Goal: Task Accomplishment & Management: Manage account settings

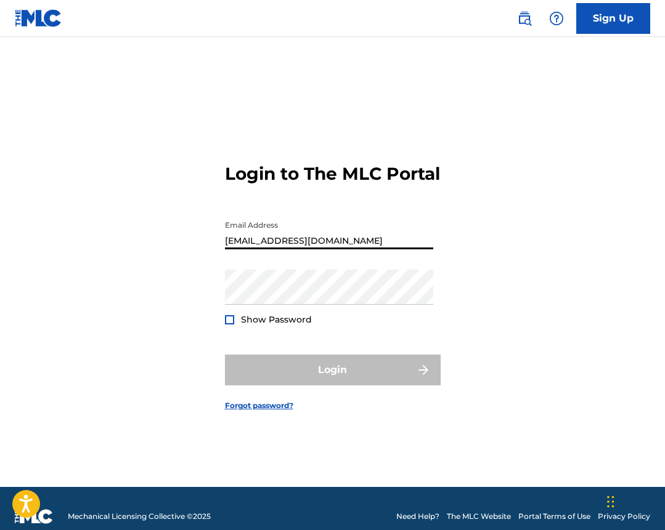
type input "[EMAIL_ADDRESS][DOMAIN_NAME]"
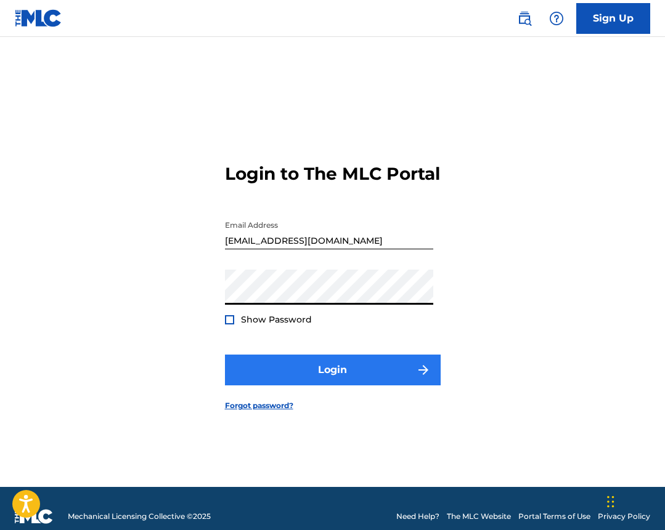
click at [384, 381] on button "Login" at bounding box center [333, 370] width 216 height 31
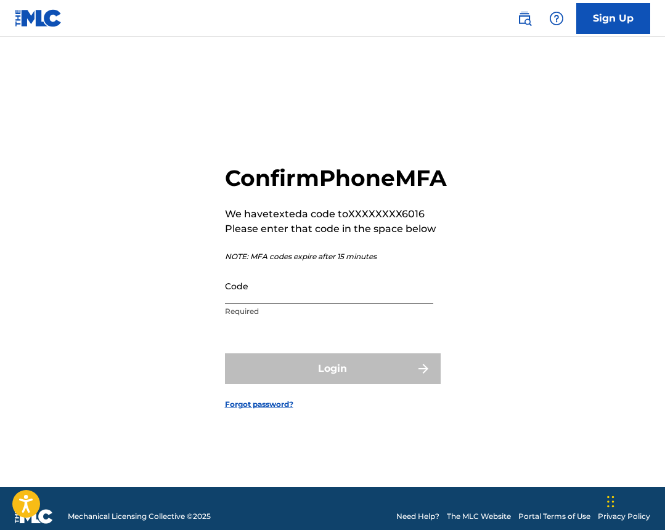
click at [391, 304] on input "Code" at bounding box center [329, 286] width 208 height 35
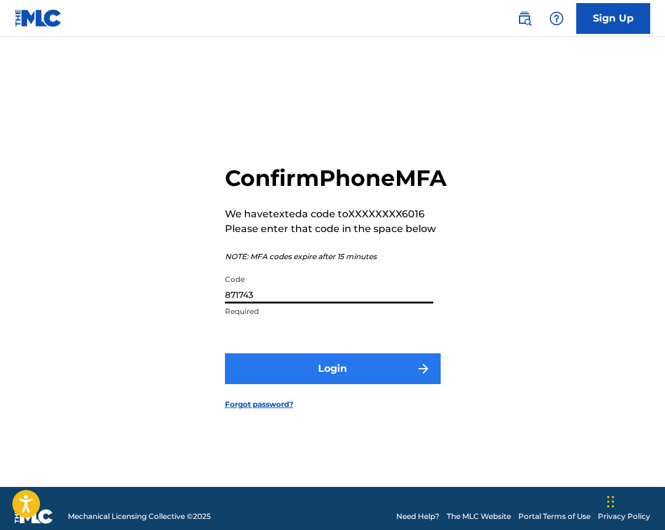
type input "871743"
click at [424, 376] on img "submit" at bounding box center [423, 369] width 15 height 15
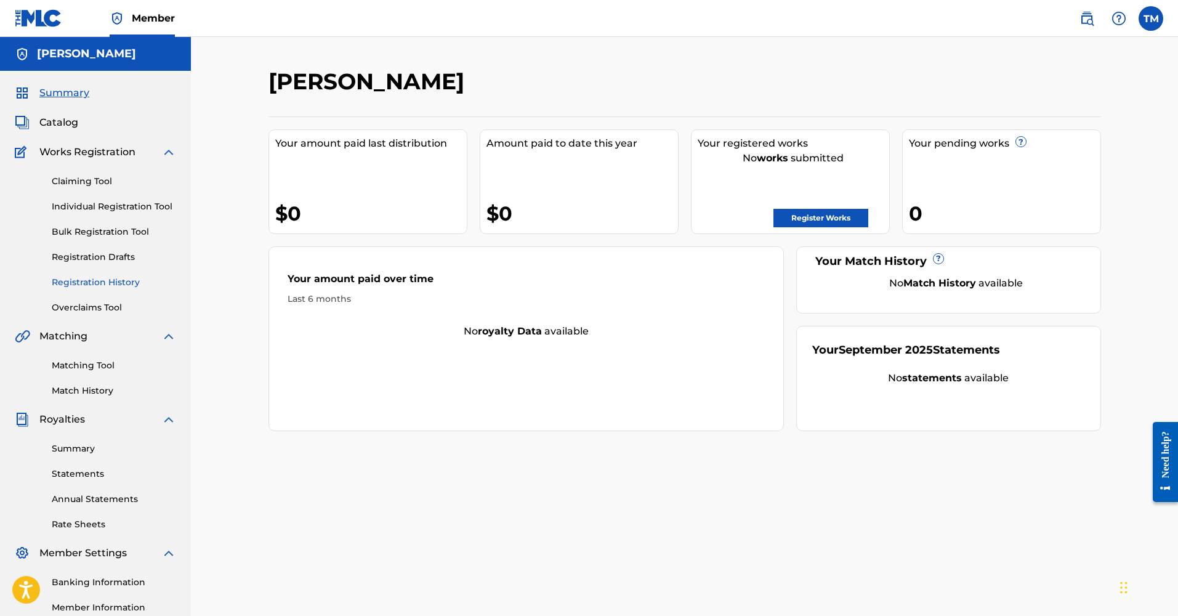
click at [113, 281] on link "Registration History" at bounding box center [114, 282] width 124 height 13
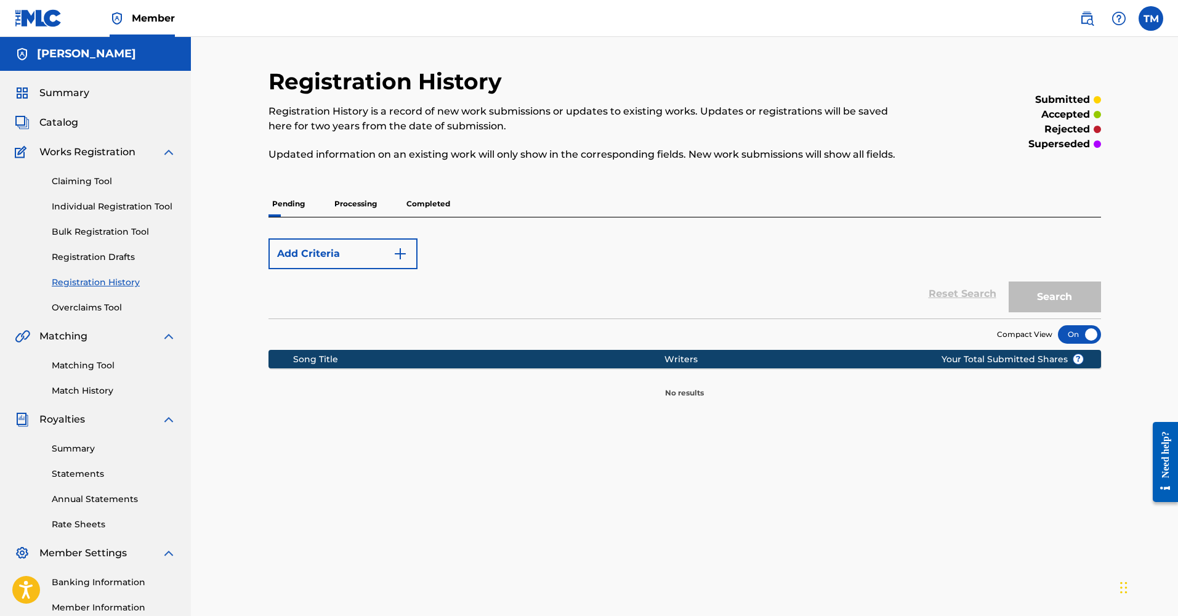
click at [664, 336] on div at bounding box center [1079, 334] width 43 height 18
click at [370, 206] on p "Processing" at bounding box center [356, 204] width 50 height 26
click at [426, 203] on p "Completed" at bounding box center [428, 204] width 51 height 26
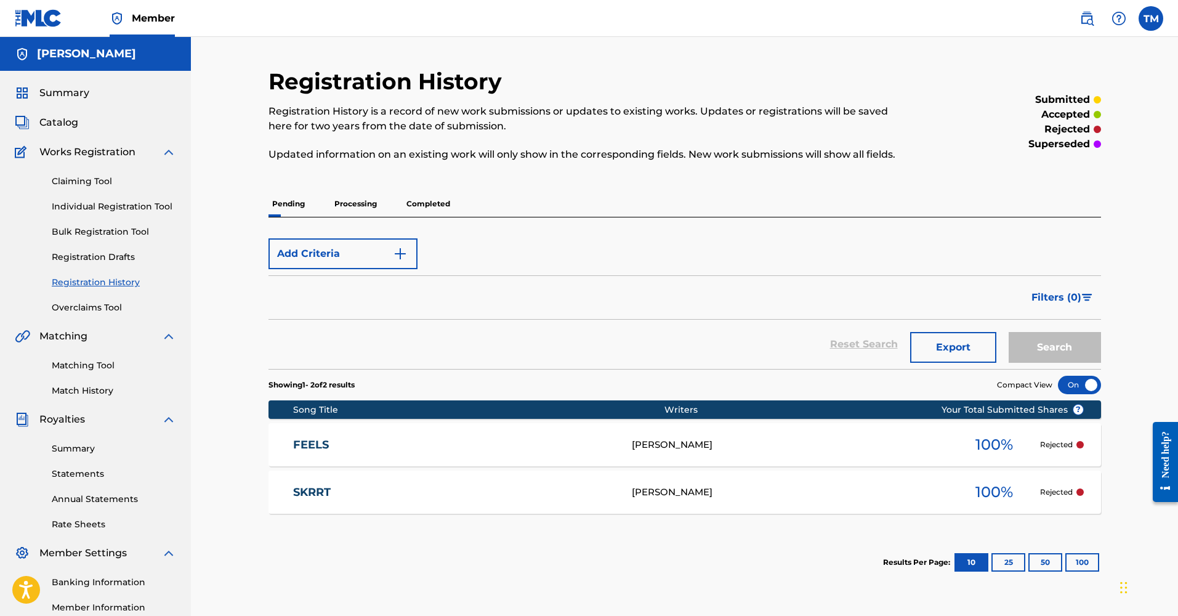
click at [664, 444] on span "100 %" at bounding box center [995, 445] width 38 height 22
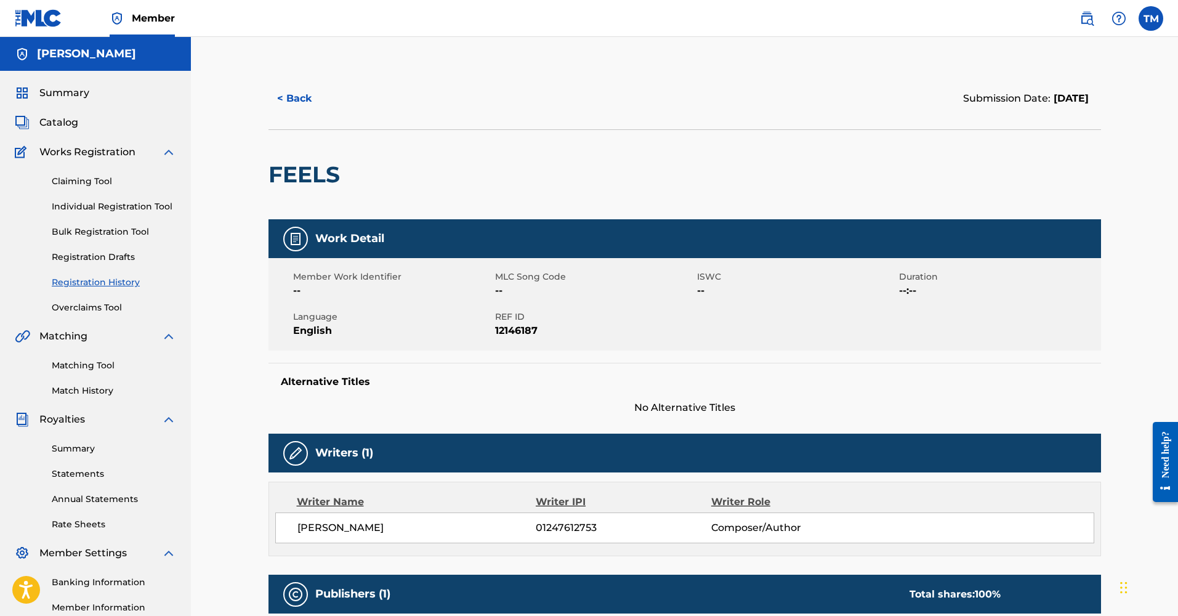
click at [174, 151] on img at bounding box center [168, 152] width 15 height 15
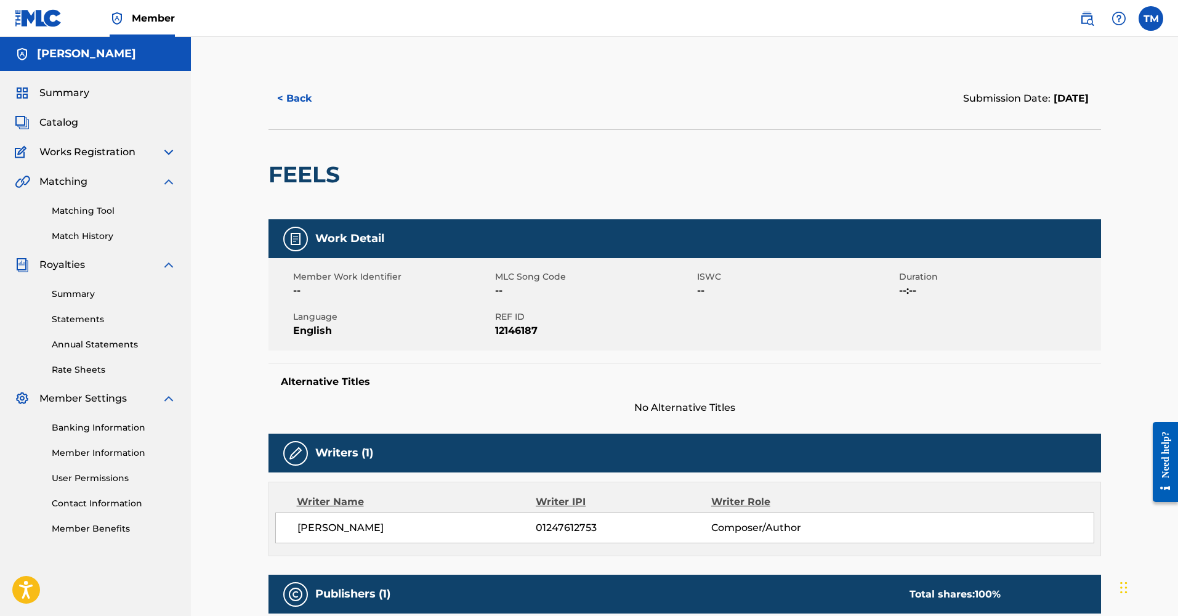
click at [169, 153] on img at bounding box center [168, 152] width 15 height 15
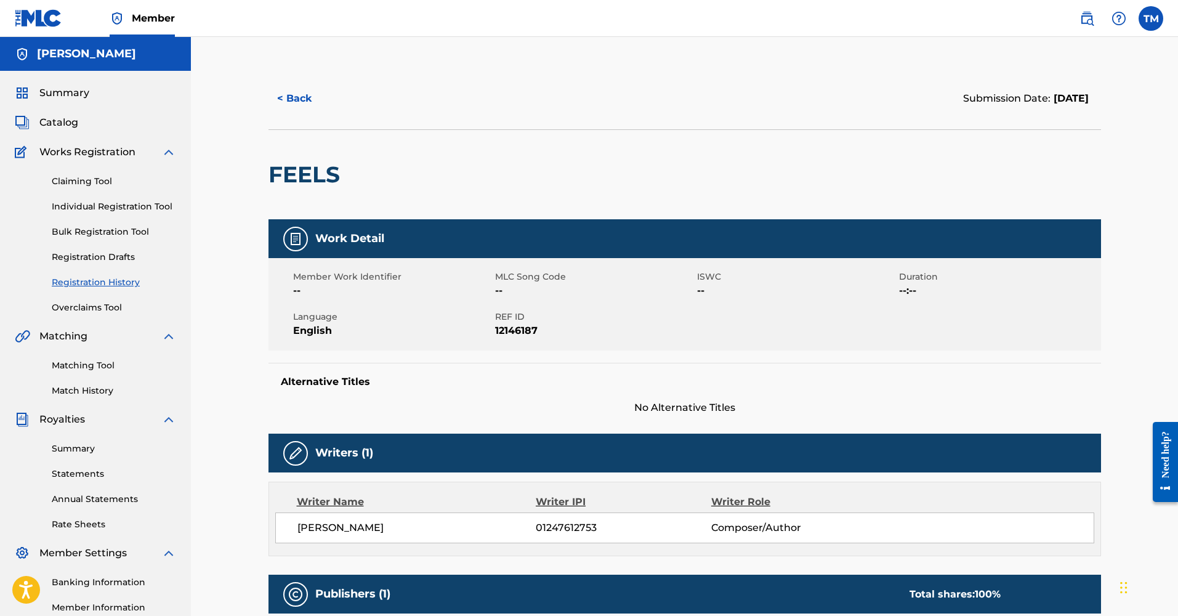
click at [169, 153] on img at bounding box center [168, 152] width 15 height 15
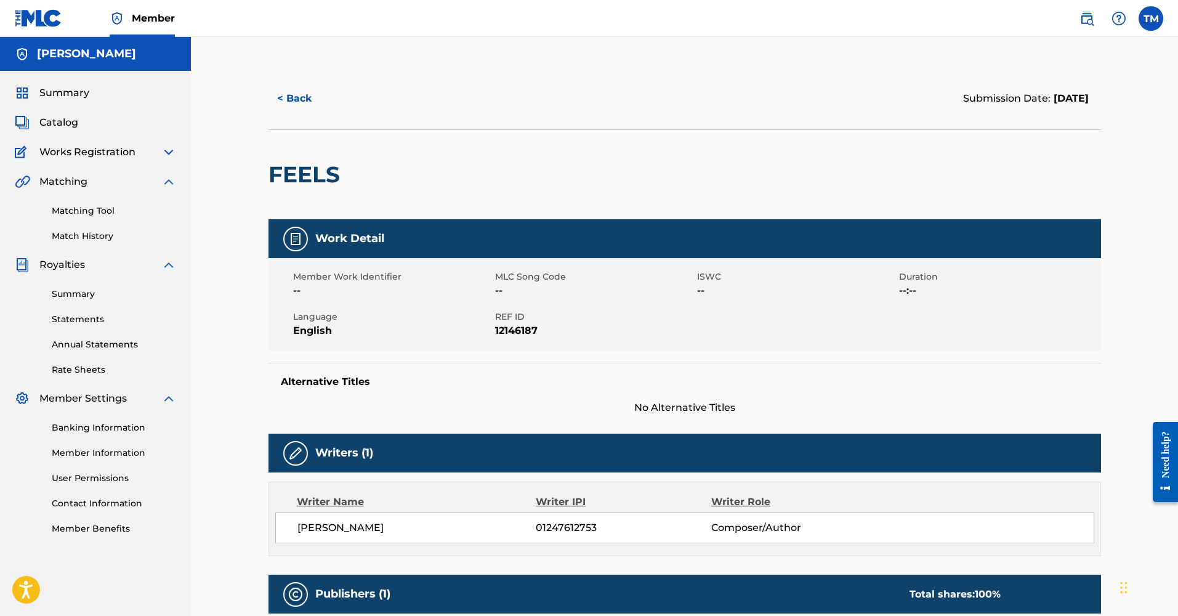
click at [74, 184] on span "Matching" at bounding box center [63, 181] width 48 height 15
click at [166, 180] on img at bounding box center [168, 181] width 15 height 15
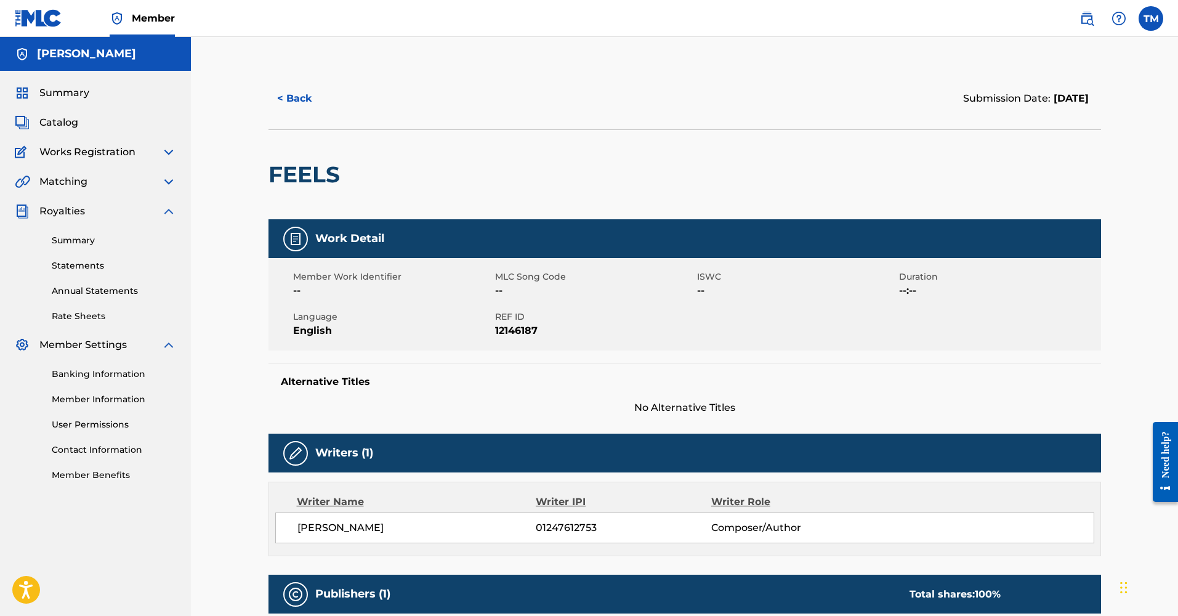
click at [171, 211] on img at bounding box center [168, 211] width 15 height 15
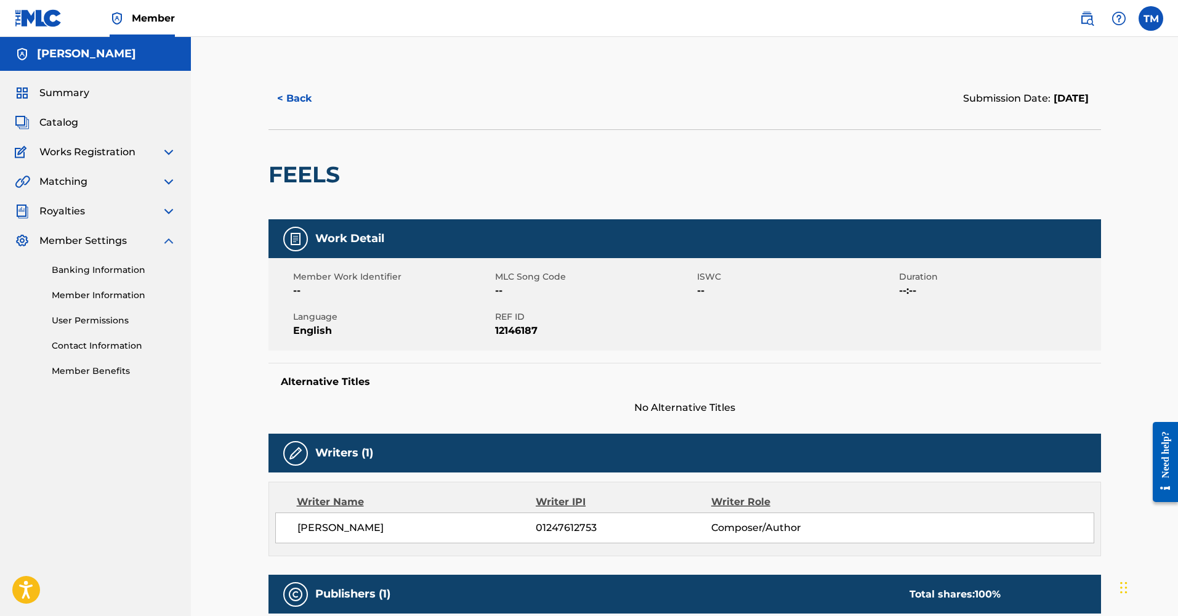
click at [135, 150] on div "Works Registration" at bounding box center [95, 152] width 161 height 15
click at [166, 148] on img at bounding box center [168, 152] width 15 height 15
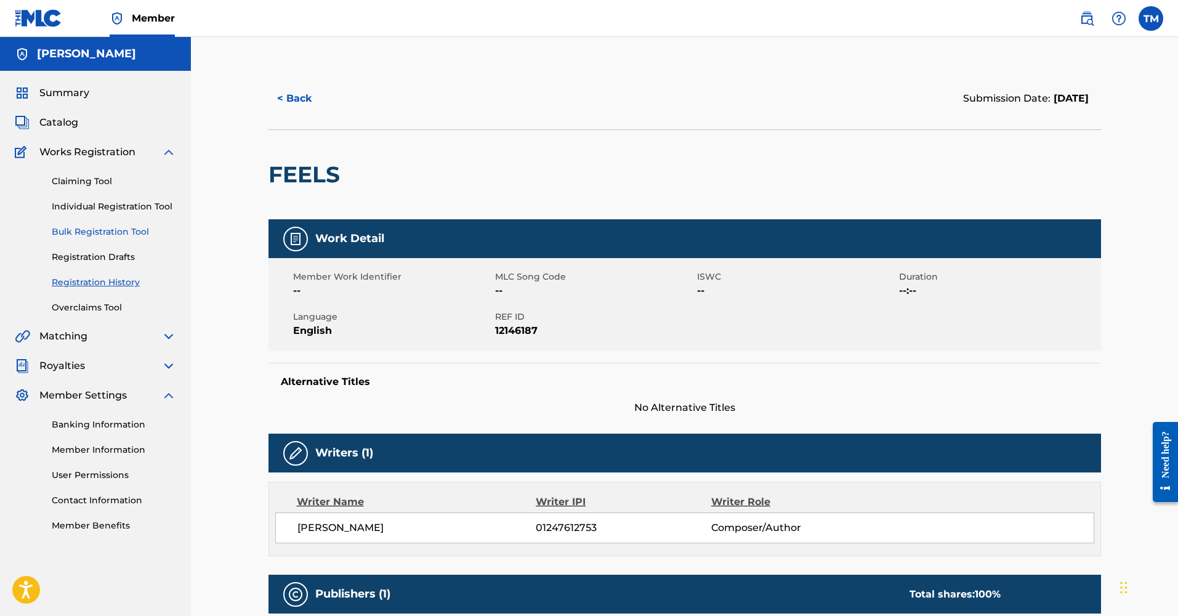
click at [97, 230] on link "Bulk Registration Tool" at bounding box center [114, 231] width 124 height 13
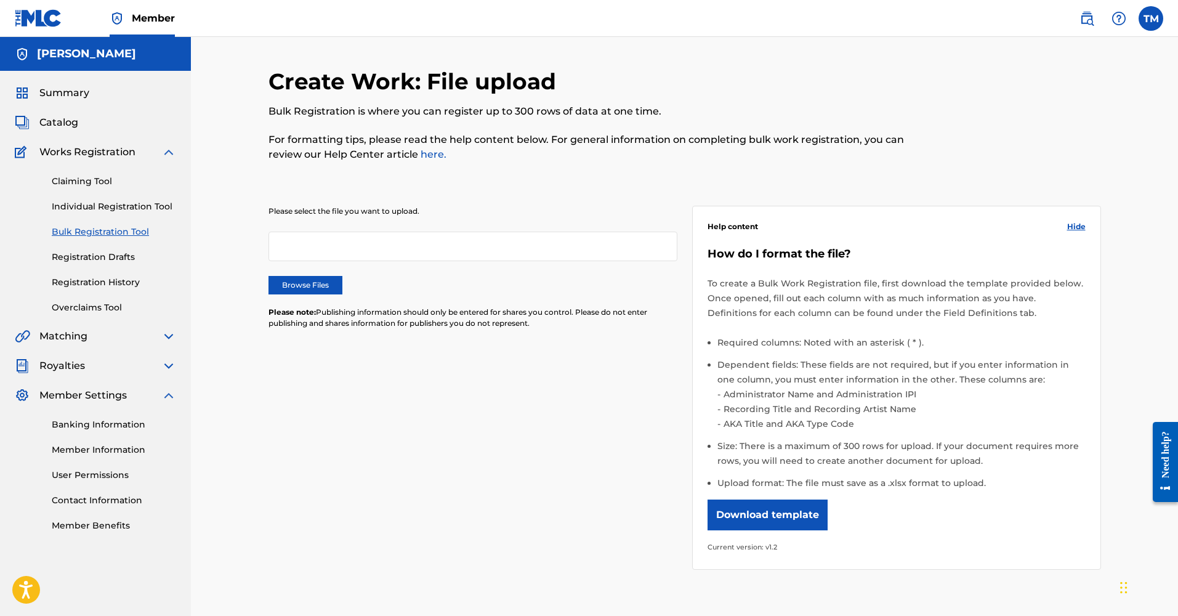
click at [304, 241] on div at bounding box center [473, 247] width 409 height 30
click at [69, 55] on h5 "[PERSON_NAME]" at bounding box center [86, 54] width 99 height 14
click at [60, 86] on span "Summary" at bounding box center [64, 93] width 50 height 15
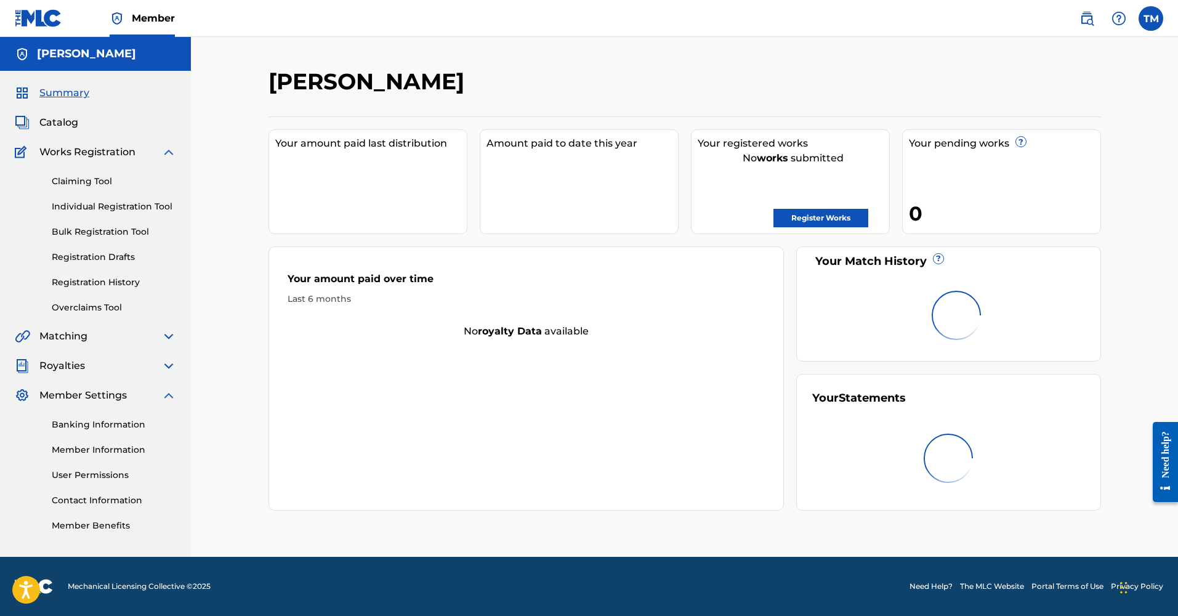
click at [61, 91] on span "Summary" at bounding box center [64, 93] width 50 height 15
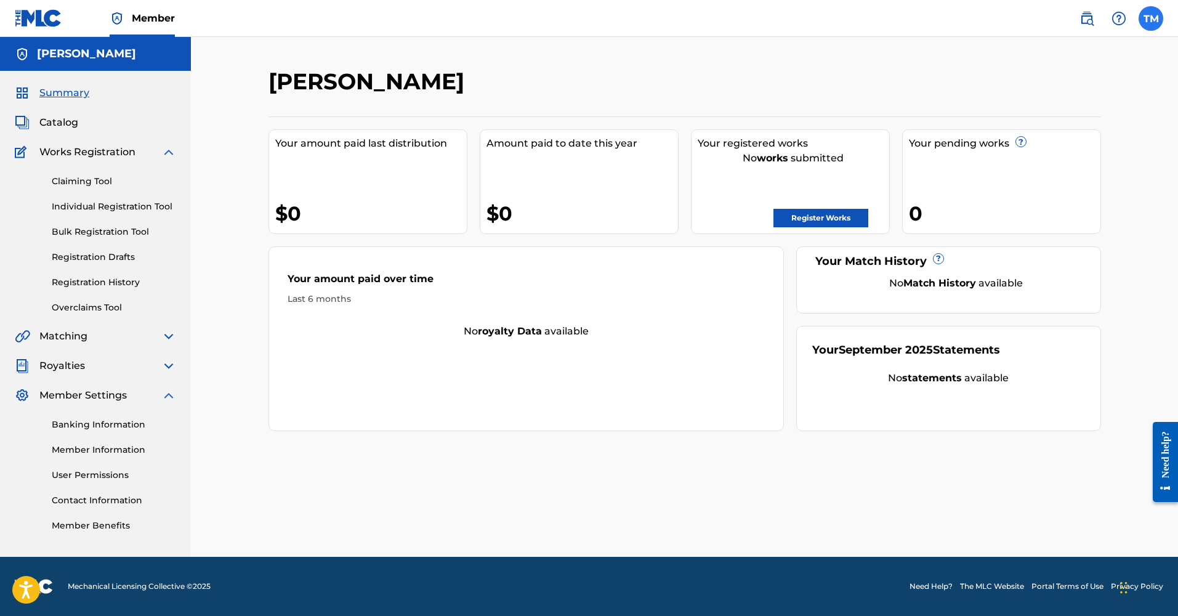
click at [664, 18] on label at bounding box center [1151, 18] width 25 height 25
click at [664, 18] on input "TM [PERSON_NAME] [EMAIL_ADDRESS][DOMAIN_NAME] Profile Log out" at bounding box center [1151, 18] width 0 height 0
click at [664, 220] on link "Profile" at bounding box center [1029, 221] width 25 height 11
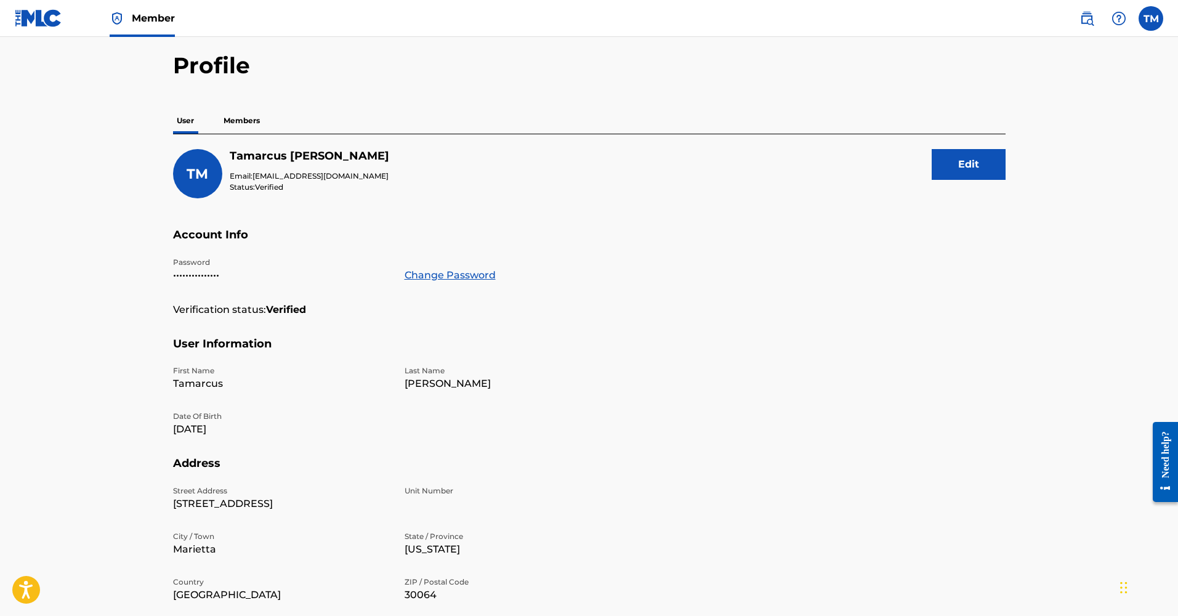
scroll to position [42, 0]
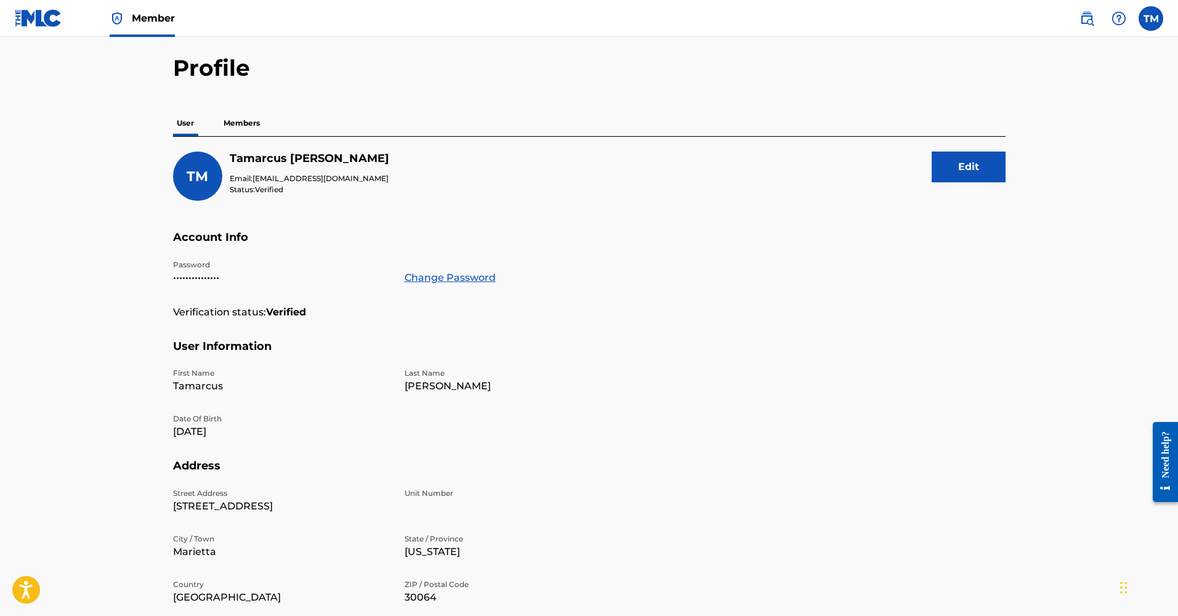
click at [246, 123] on p "Members" at bounding box center [242, 123] width 44 height 26
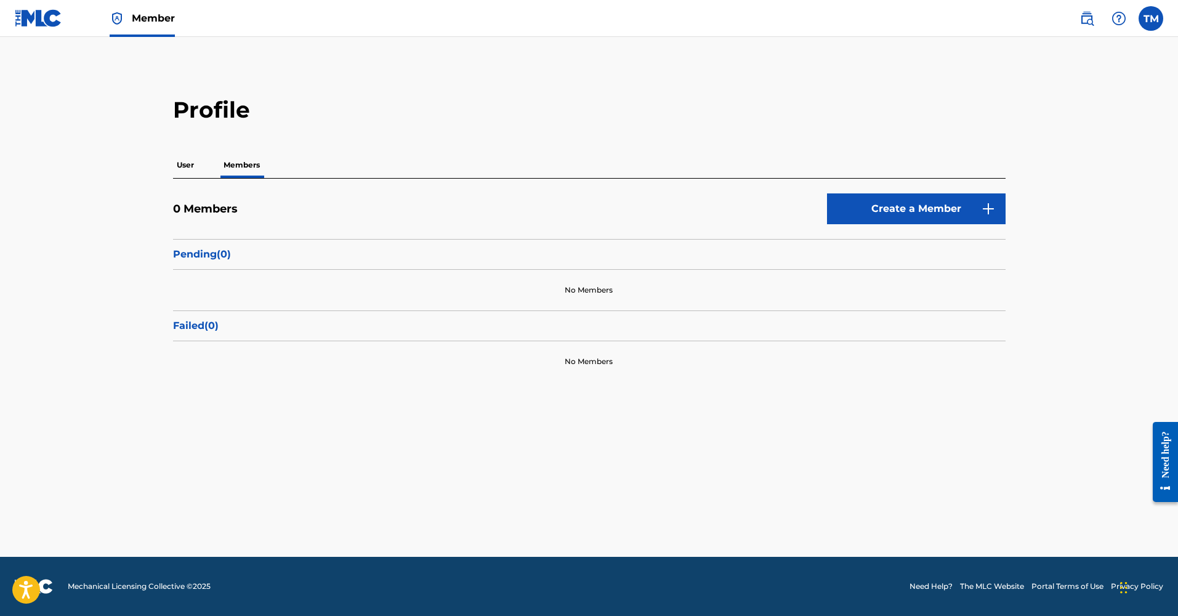
click at [374, 255] on p "Pending ( 0 )" at bounding box center [589, 254] width 833 height 15
click at [406, 323] on p "Failed ( 0 )" at bounding box center [589, 325] width 833 height 15
click at [664, 203] on link "Create a Member" at bounding box center [916, 208] width 179 height 31
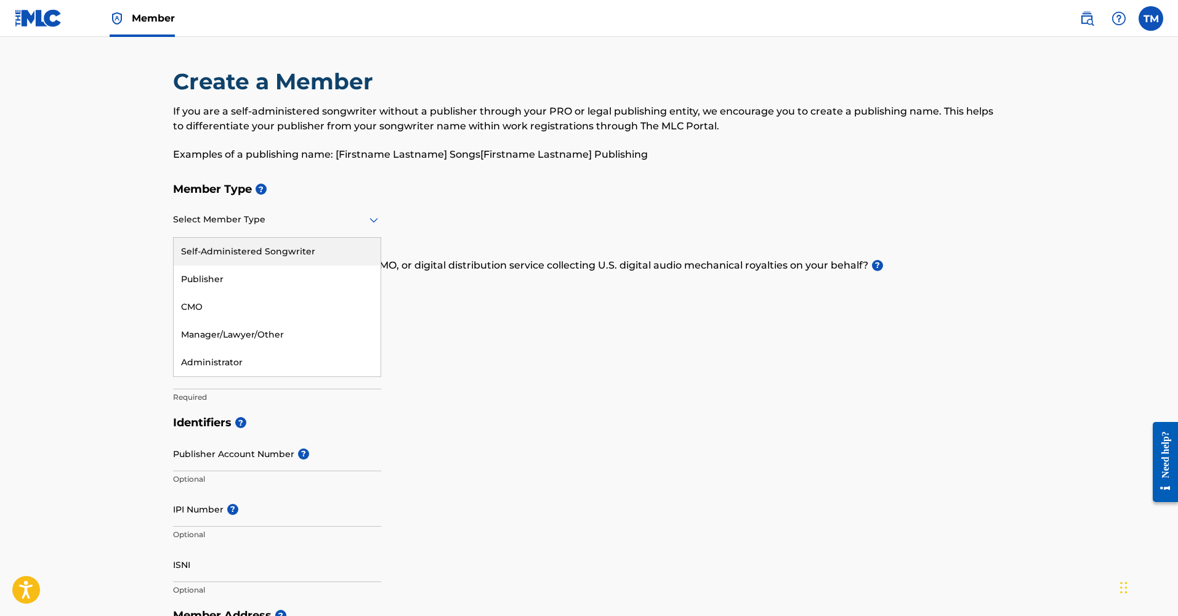
click at [369, 220] on icon at bounding box center [373, 219] width 15 height 15
click at [317, 277] on div "Publisher" at bounding box center [277, 279] width 207 height 28
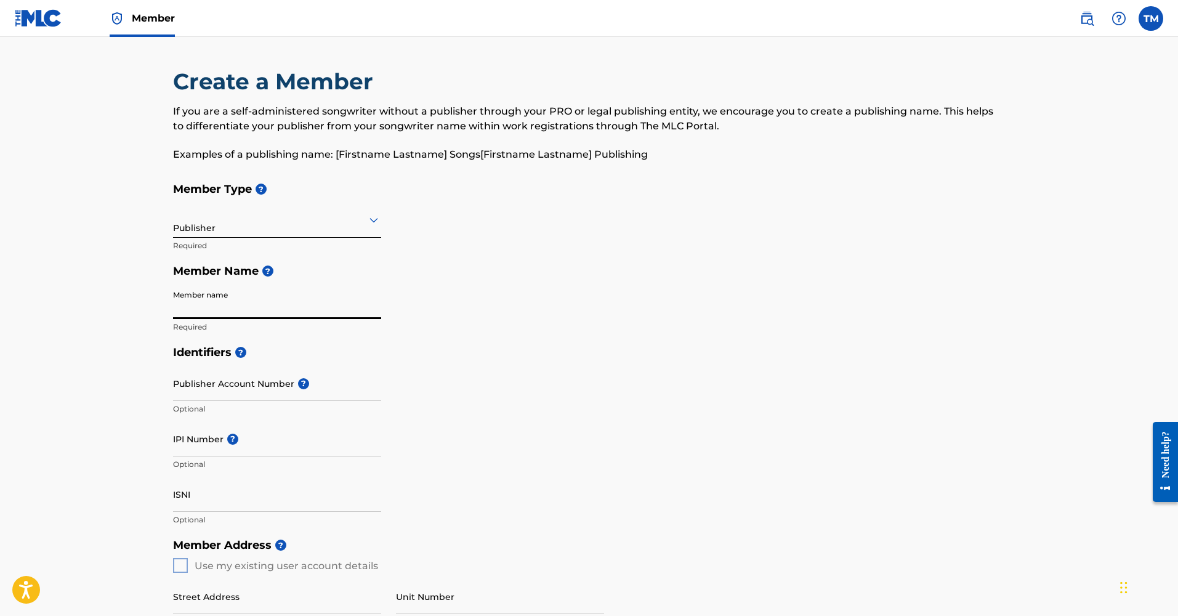
click at [346, 223] on div at bounding box center [277, 219] width 208 height 15
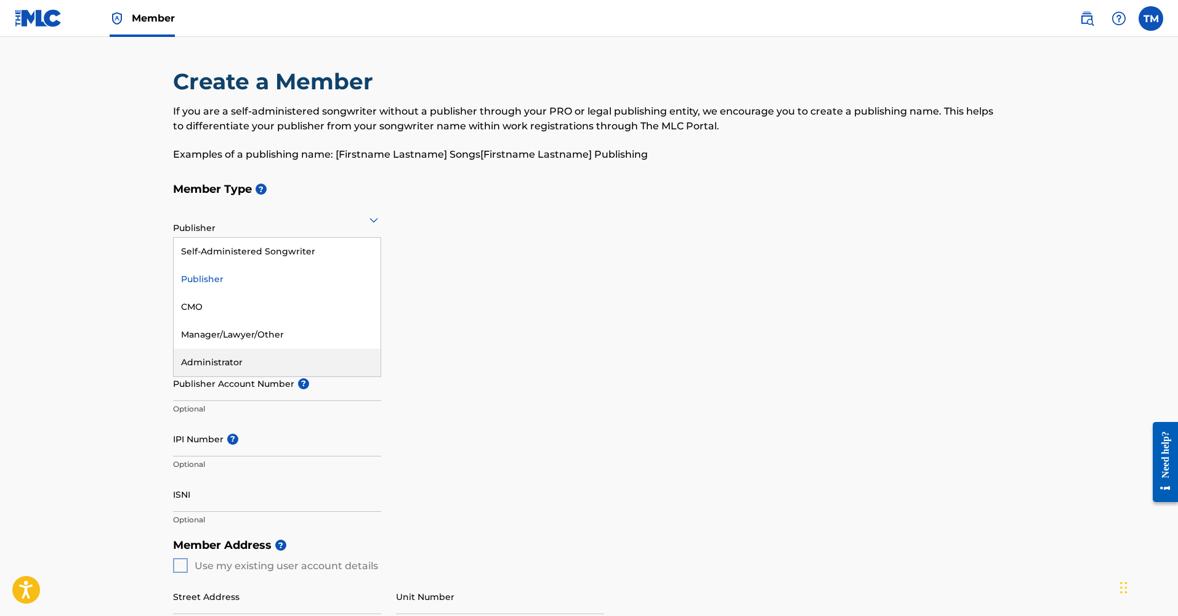
click at [503, 307] on div "Member Type ? Administrator, 5 of 5. 5 results available. Use Up and Down to ch…" at bounding box center [589, 257] width 833 height 163
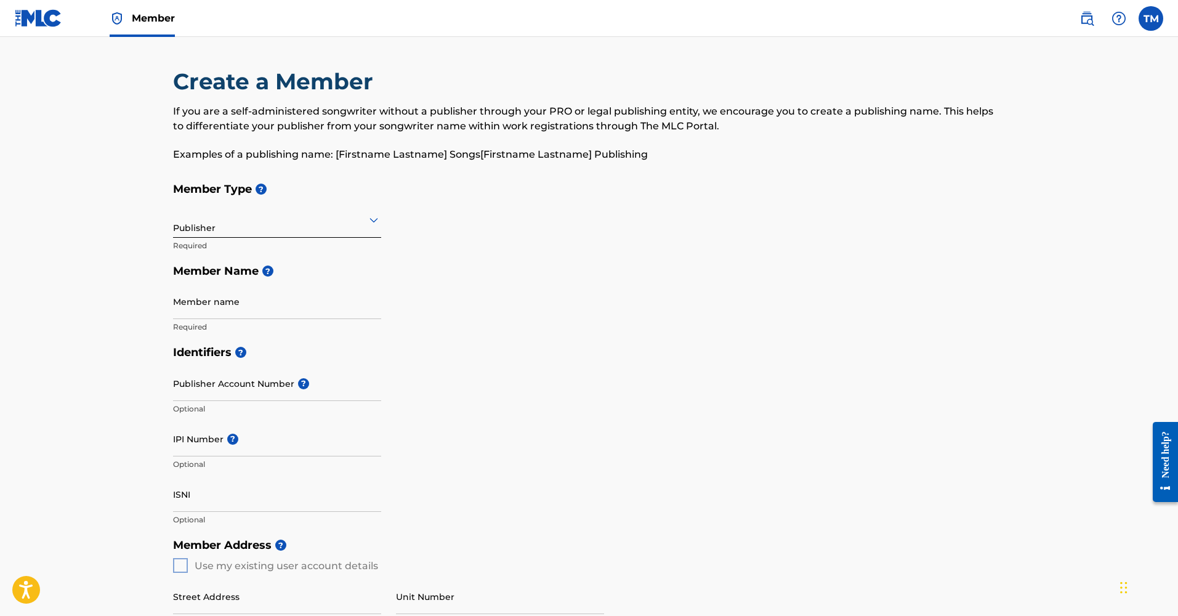
click at [140, 15] on link "Member" at bounding box center [142, 18] width 65 height 36
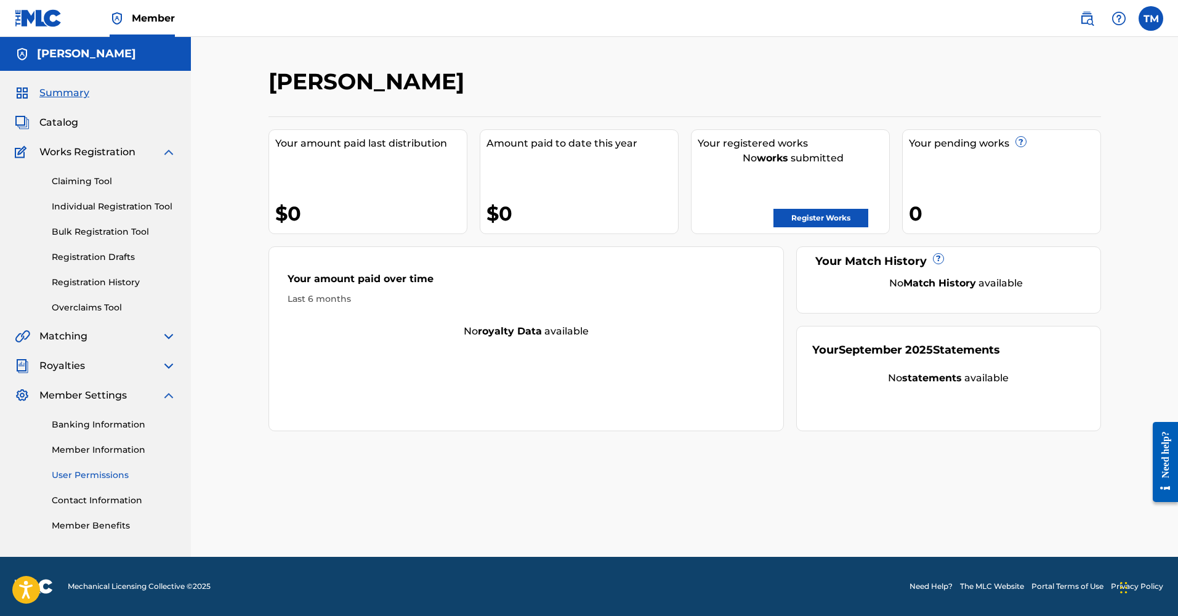
click at [99, 480] on link "User Permissions" at bounding box center [114, 475] width 124 height 13
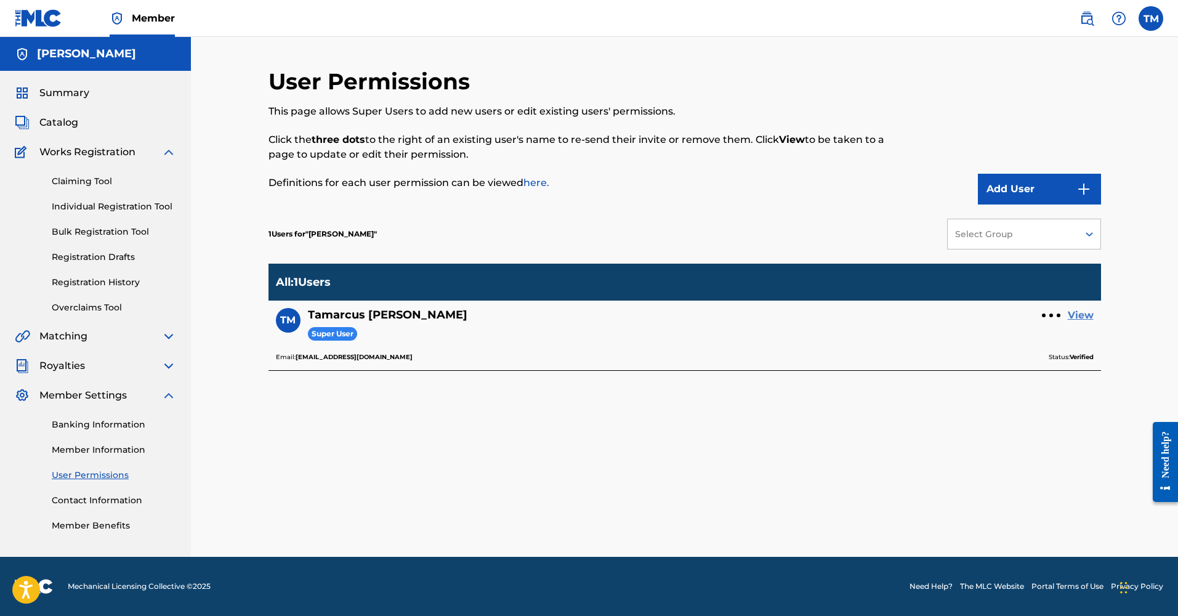
click at [664, 315] on link "View" at bounding box center [1081, 315] width 26 height 15
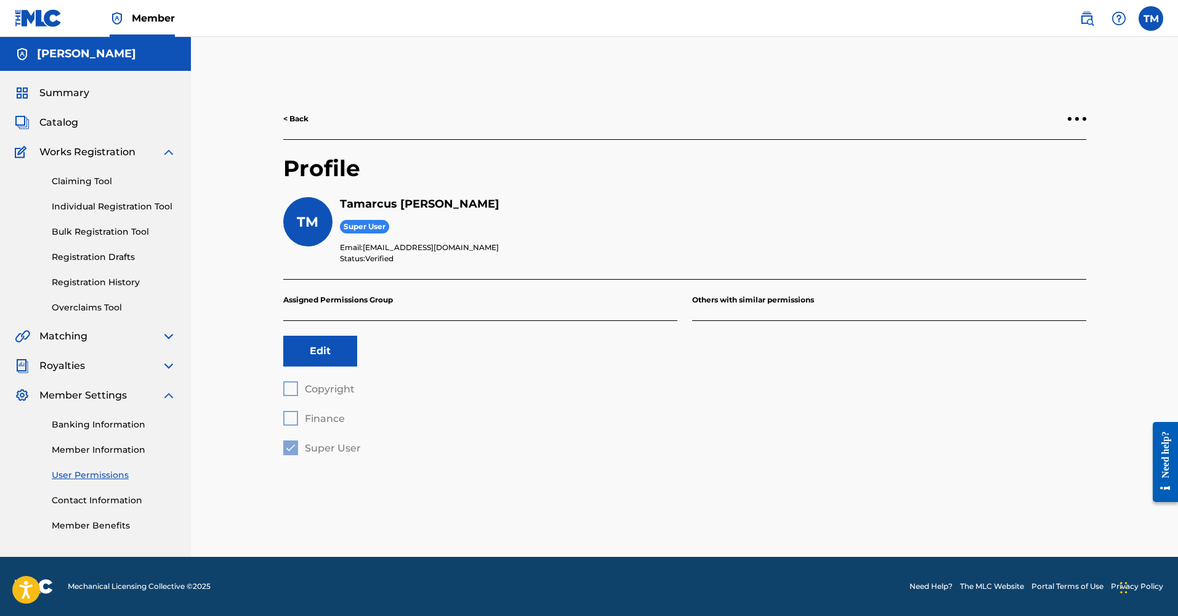
click at [290, 113] on link "< Back" at bounding box center [295, 118] width 25 height 11
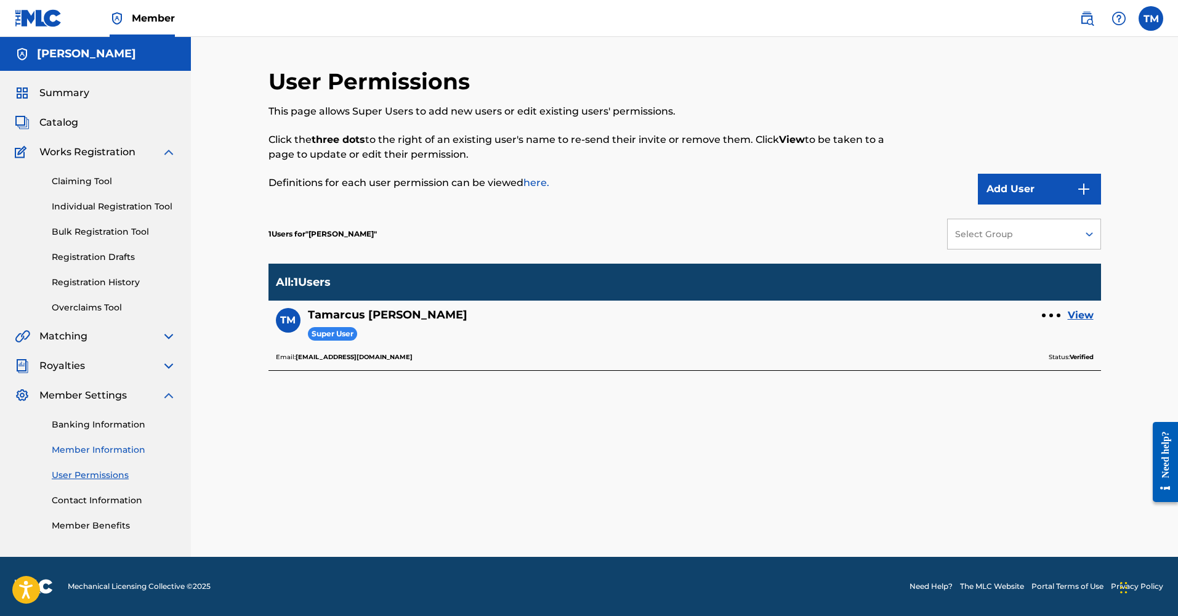
click at [117, 448] on link "Member Information" at bounding box center [114, 449] width 124 height 13
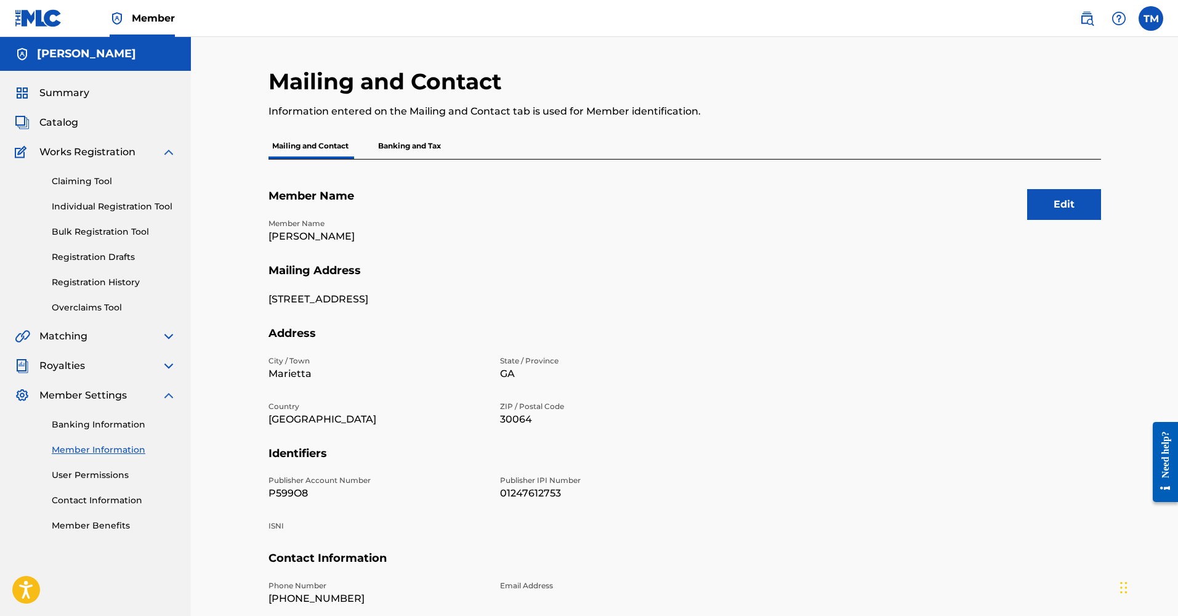
scroll to position [97, 0]
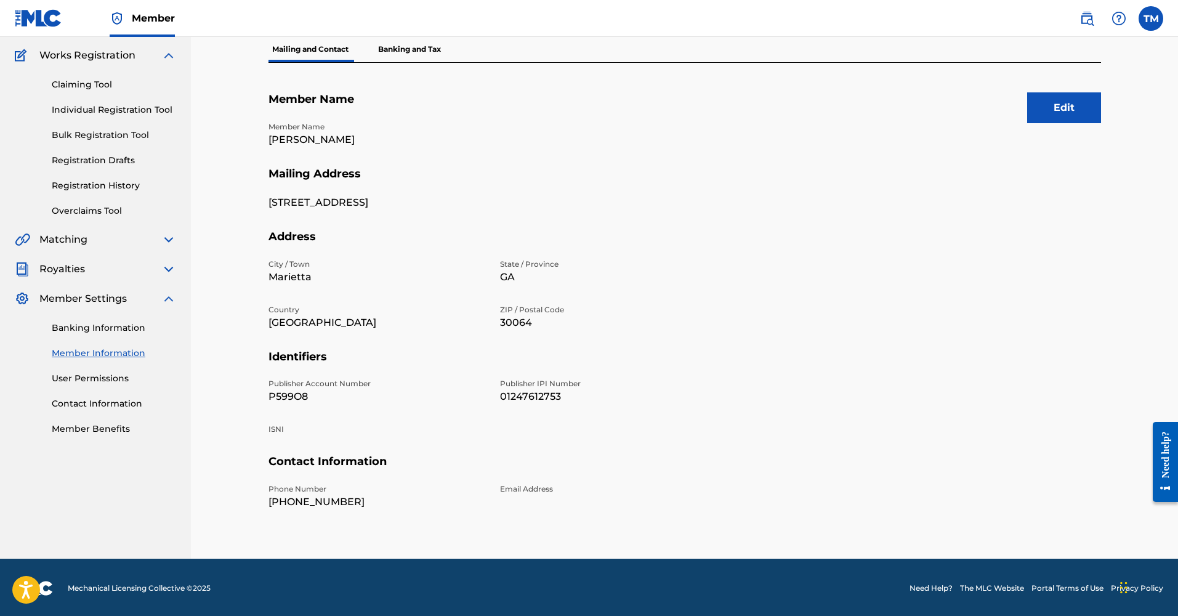
click at [288, 397] on p "P599O8" at bounding box center [377, 396] width 217 height 15
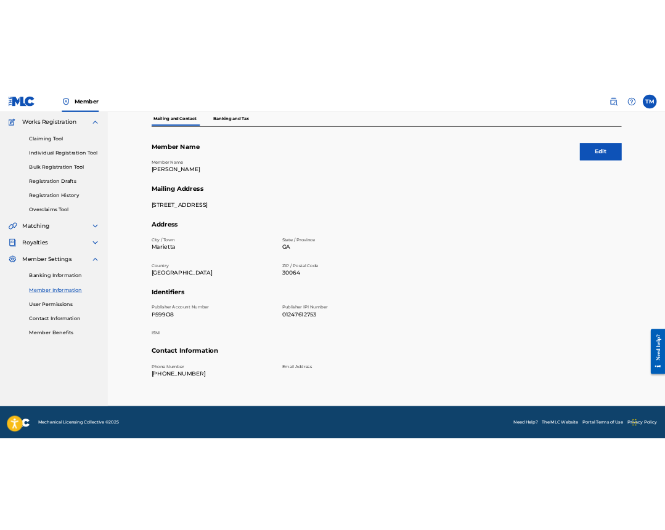
scroll to position [94, 0]
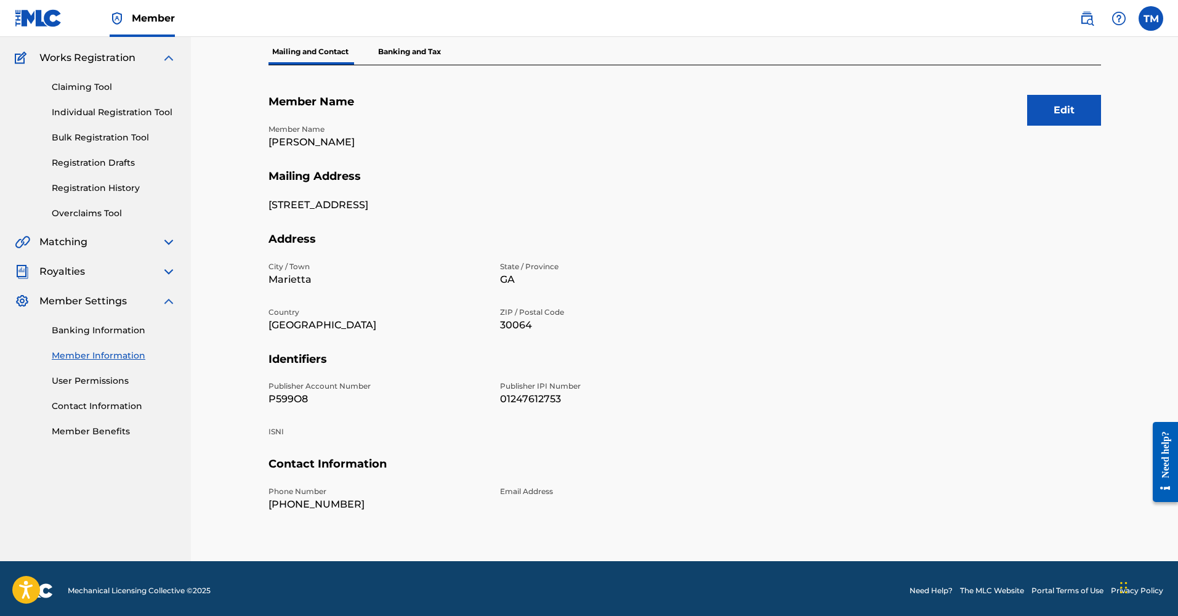
click at [161, 303] on img at bounding box center [168, 301] width 15 height 15
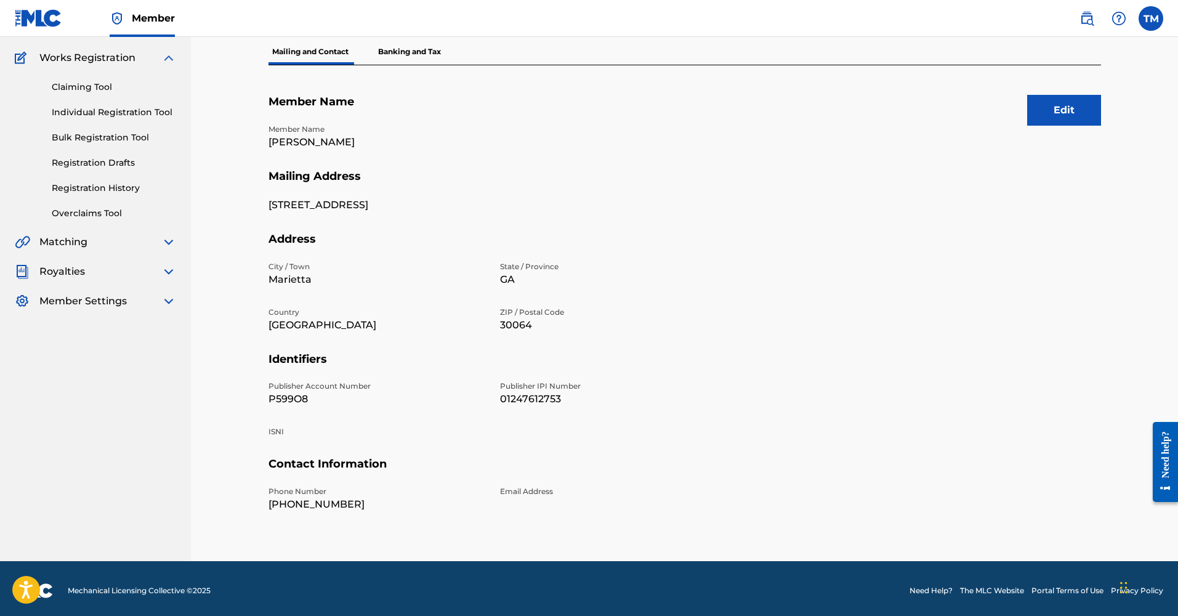
click at [151, 272] on div "Royalties" at bounding box center [95, 271] width 161 height 15
click at [172, 272] on img at bounding box center [168, 271] width 15 height 15
click at [168, 271] on img at bounding box center [168, 271] width 15 height 15
click at [171, 243] on img at bounding box center [168, 242] width 15 height 15
